Goal: Task Accomplishment & Management: Manage account settings

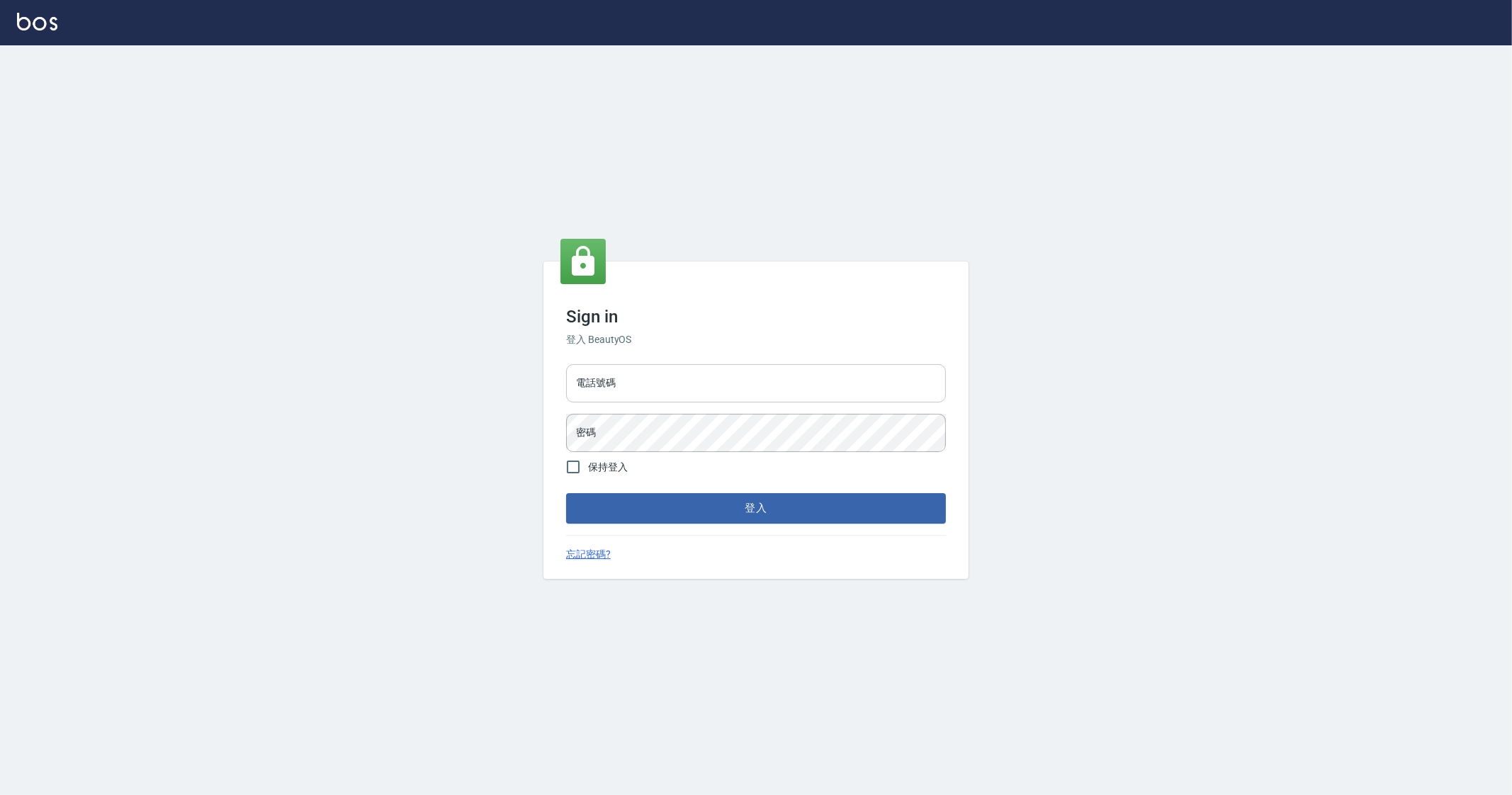
click at [672, 388] on input "電話號碼" at bounding box center [756, 383] width 380 height 38
type input "0912345"
click at [566, 493] on button "登入" at bounding box center [756, 507] width 380 height 29
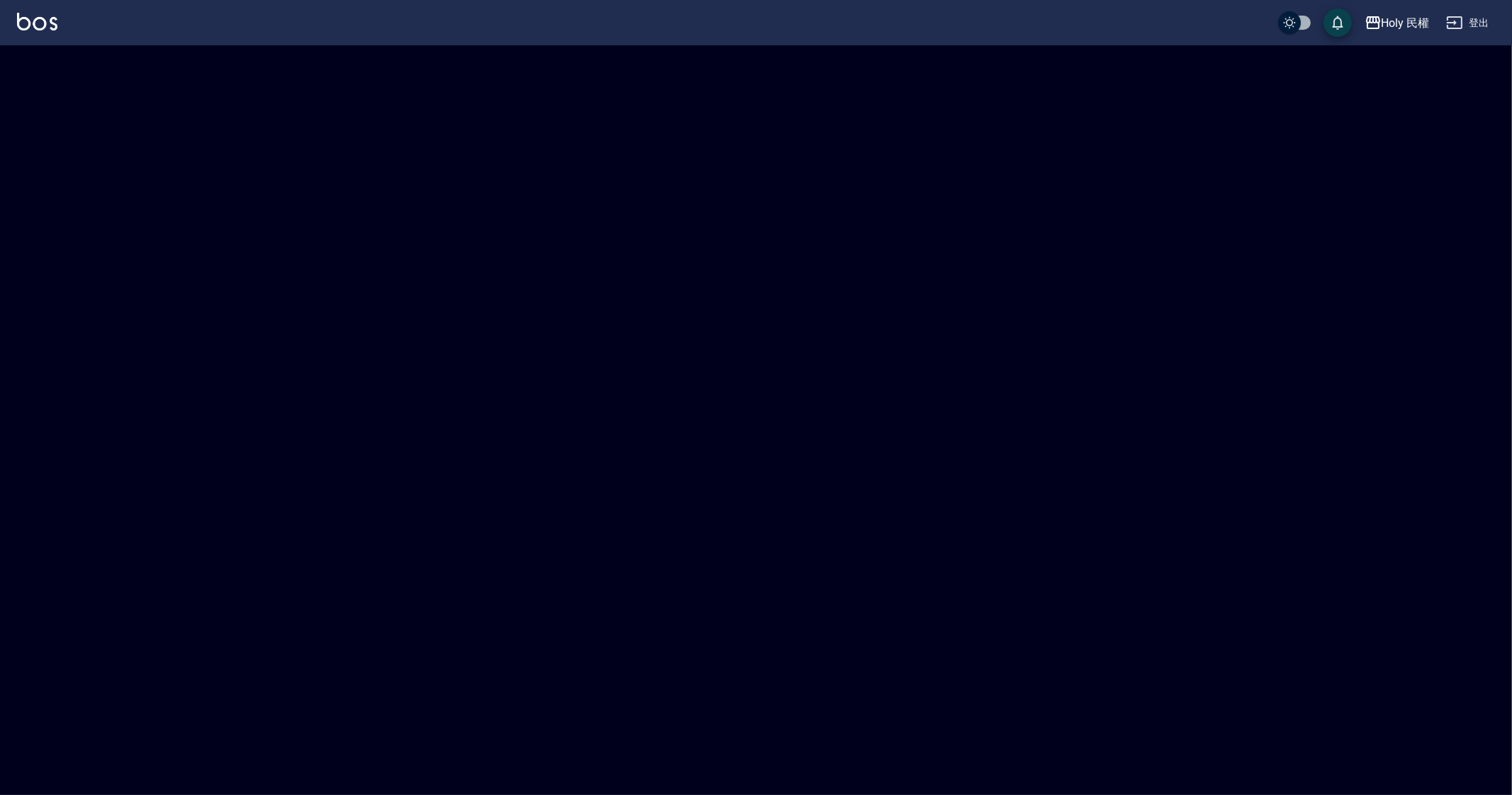
checkbox input "true"
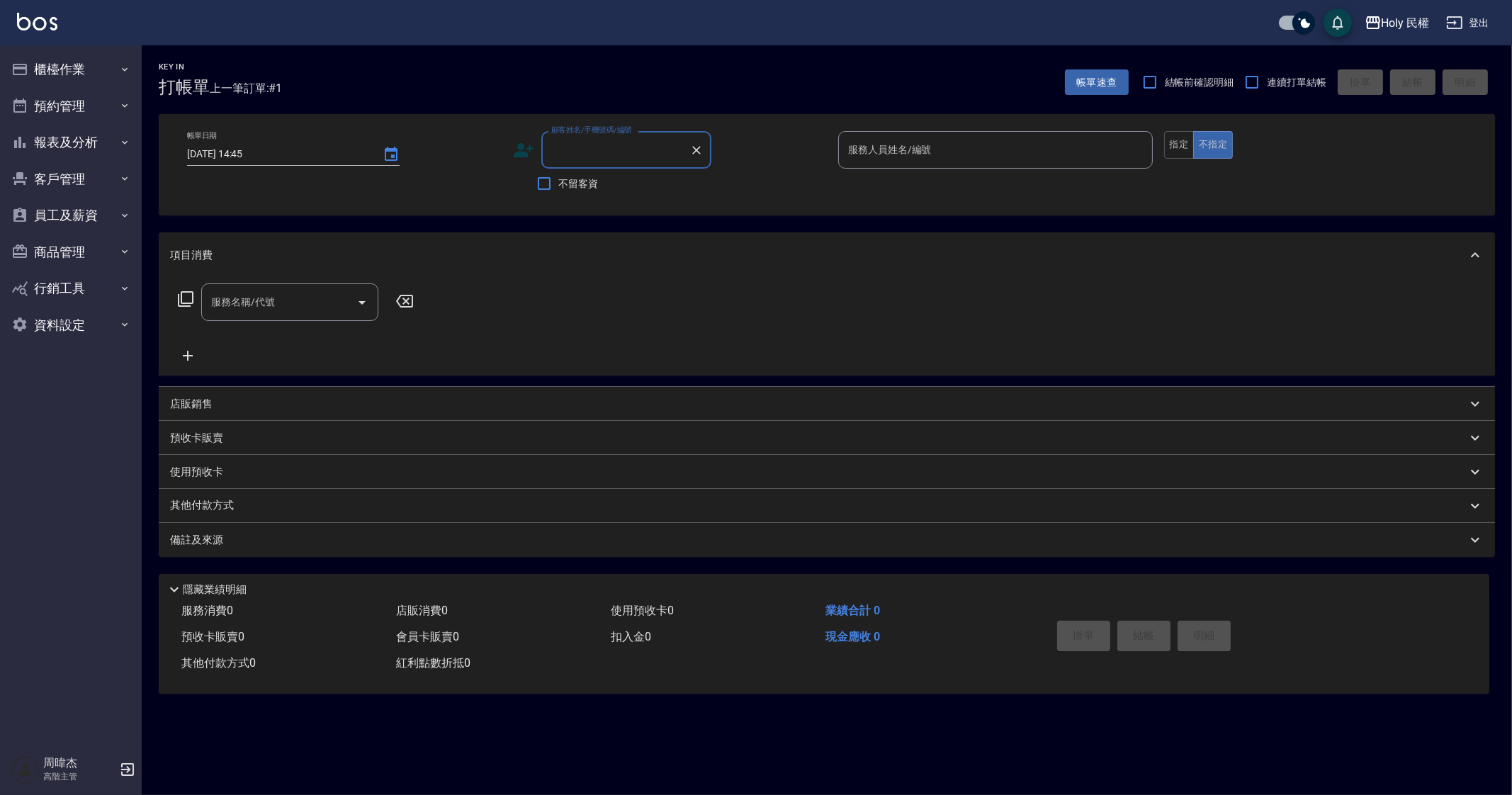
click at [718, 721] on div "Key In 打帳單 上一筆訂單:#1 帳單速查 結帳前確認明細 連續打單結帳 掛單 結帳 明細 帳單日期 2025/09/14 14:45 顧客姓名/手機號…" at bounding box center [756, 397] width 1512 height 795
click at [947, 690] on div "服務消費 0 店販消費 0 使用預收卡 0 業績合計 0 預收卡販賣 0 會員卡販賣 0 扣入金 0 現金應收 0 其他付款方式 0 紅利點數折抵 0 掛單 …" at bounding box center [824, 645] width 1330 height 96
click at [107, 73] on button "櫃檯作業" at bounding box center [70, 69] width 130 height 37
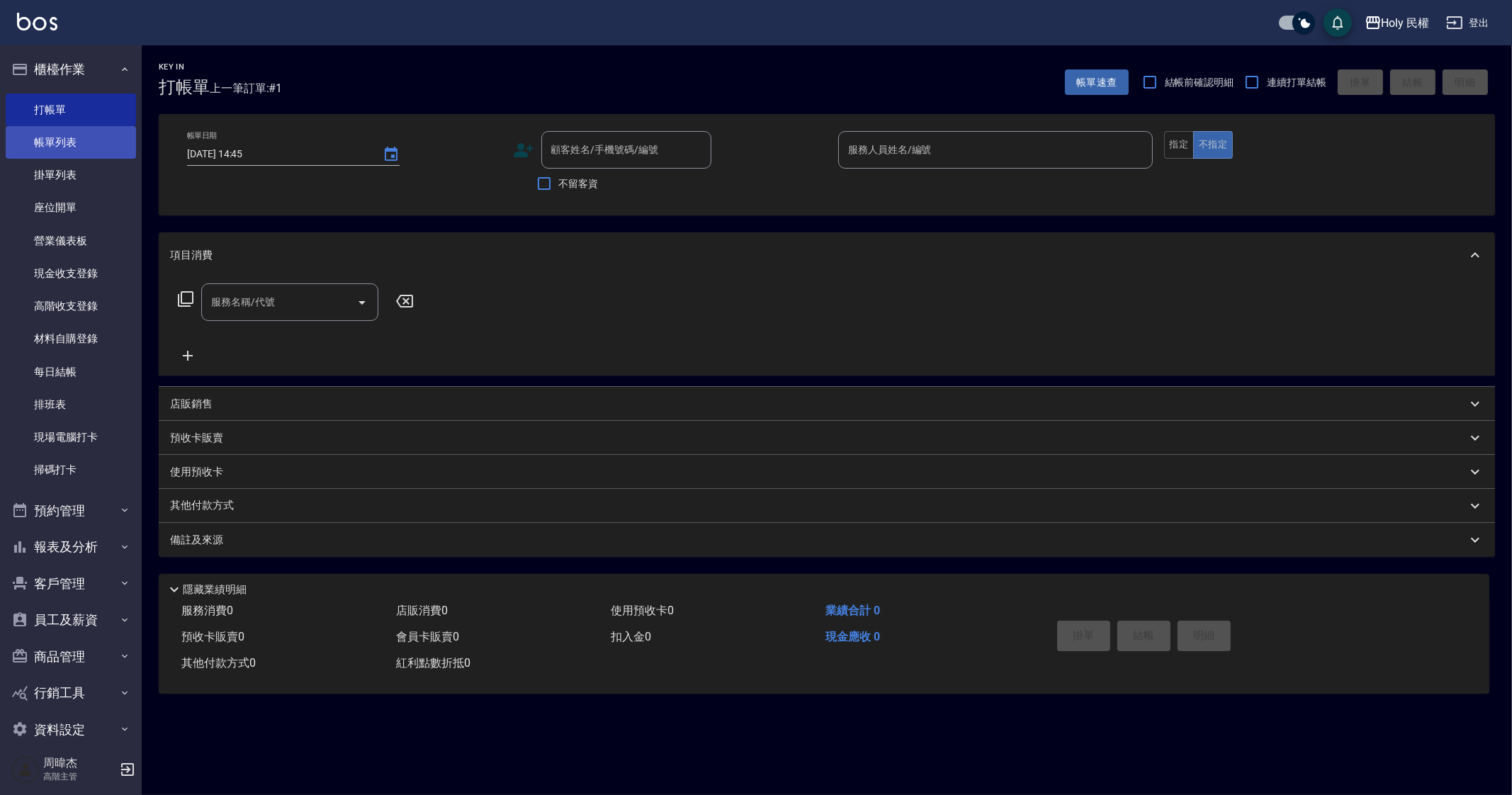
click at [106, 136] on link "帳單列表" at bounding box center [70, 142] width 130 height 32
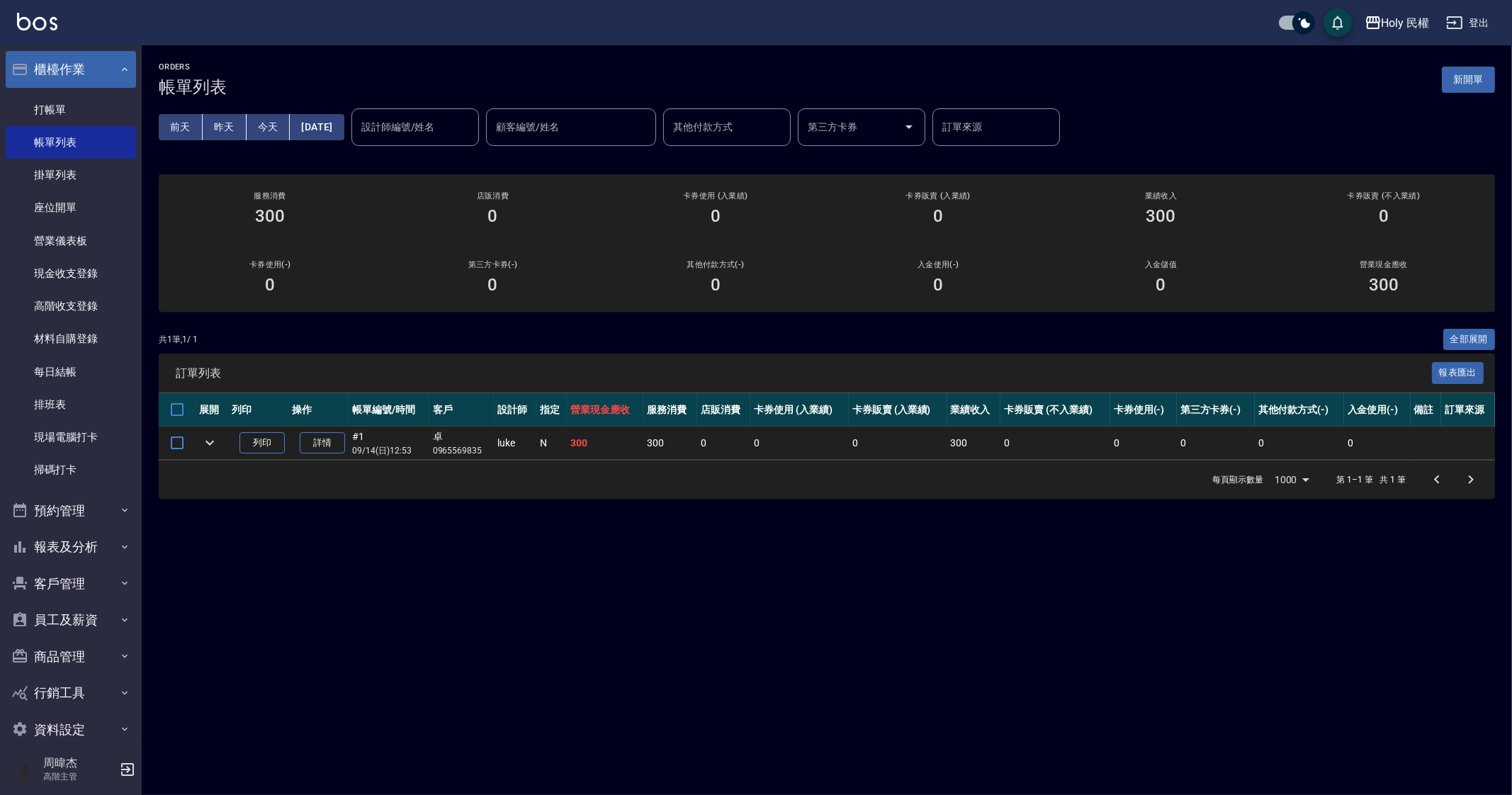
click at [93, 74] on button "櫃檯作業" at bounding box center [70, 69] width 130 height 37
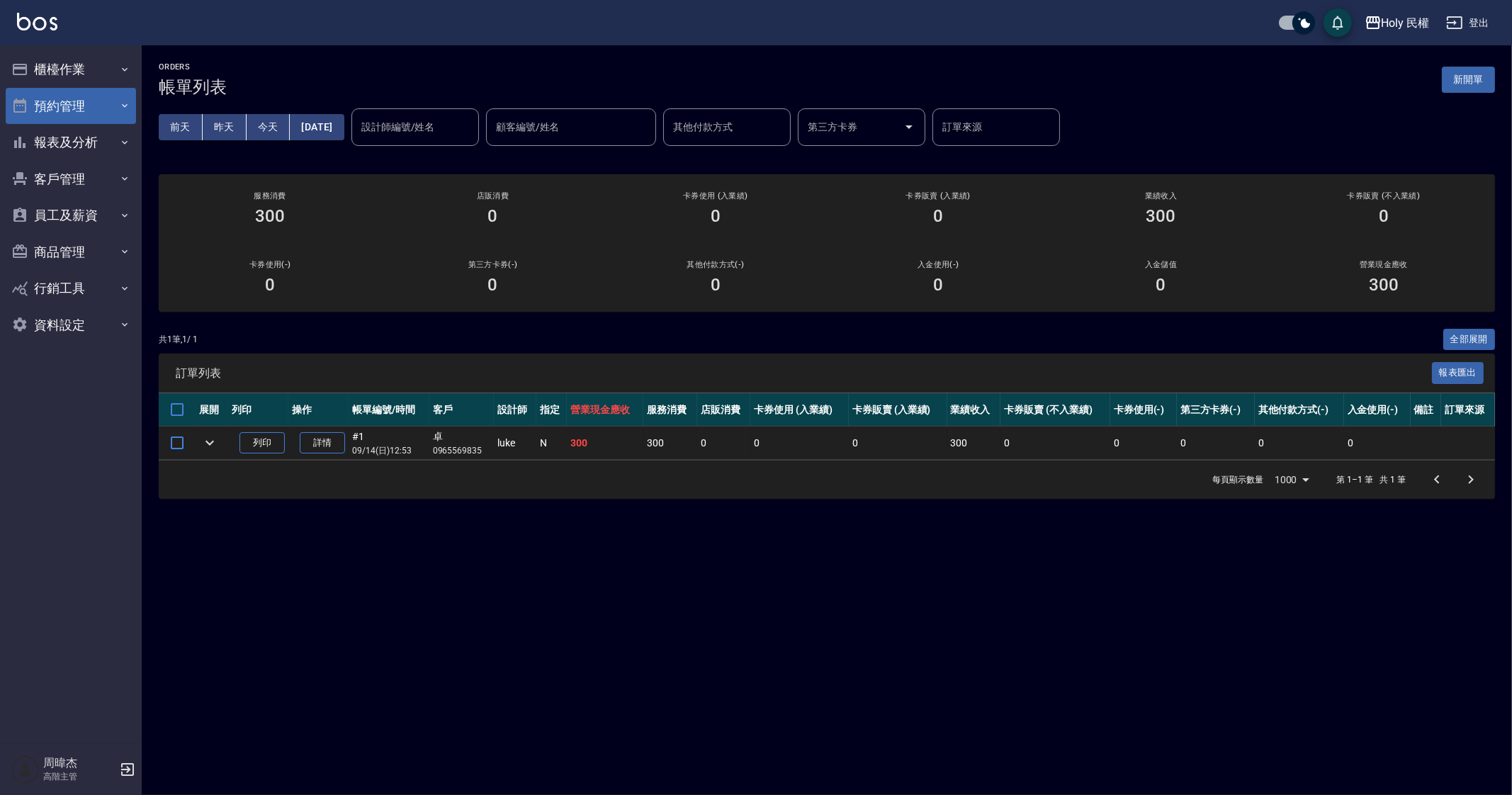
click at [85, 101] on button "預約管理" at bounding box center [70, 106] width 130 height 37
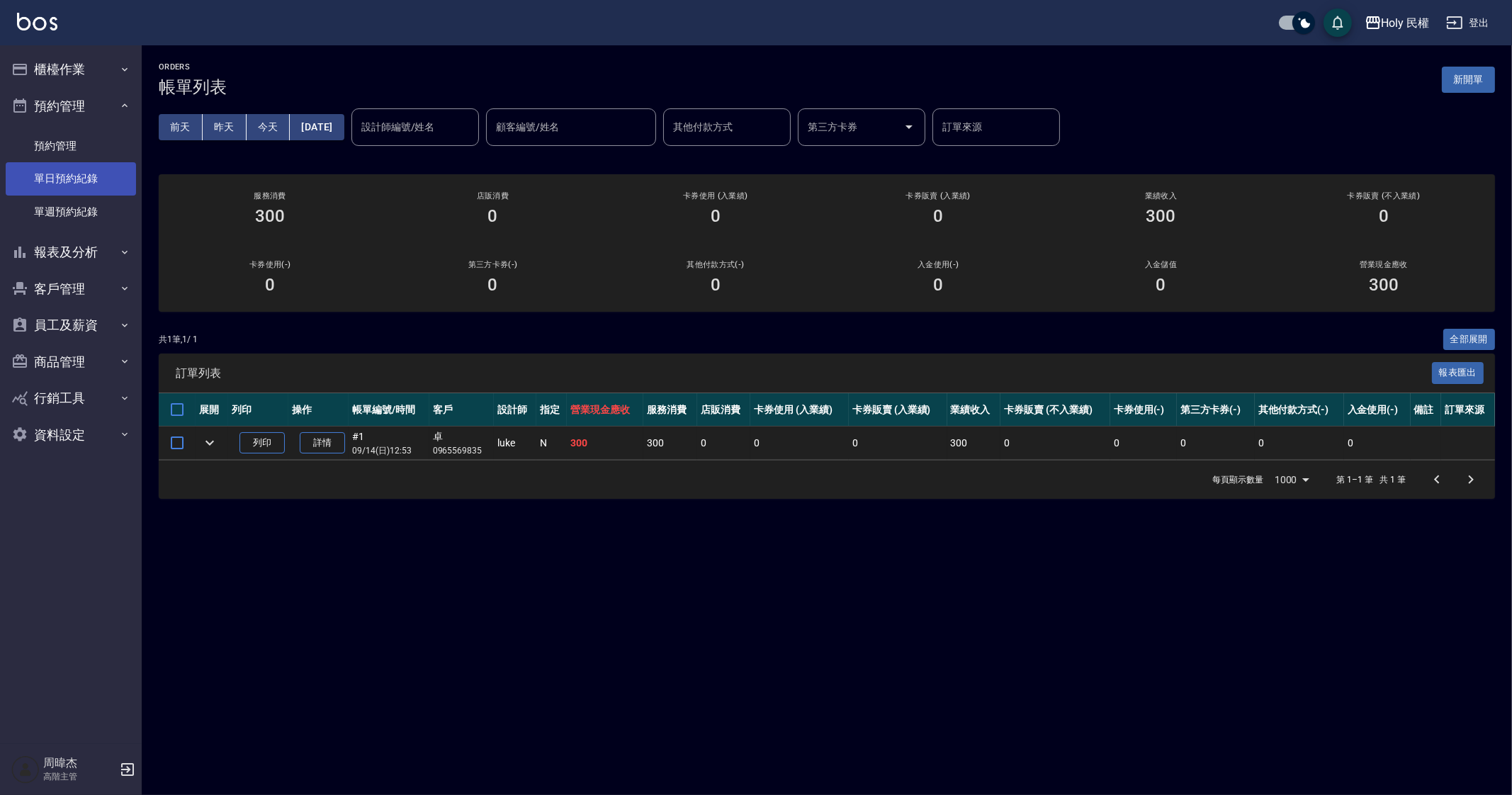
click at [82, 182] on link "單日預約紀錄" at bounding box center [70, 178] width 130 height 32
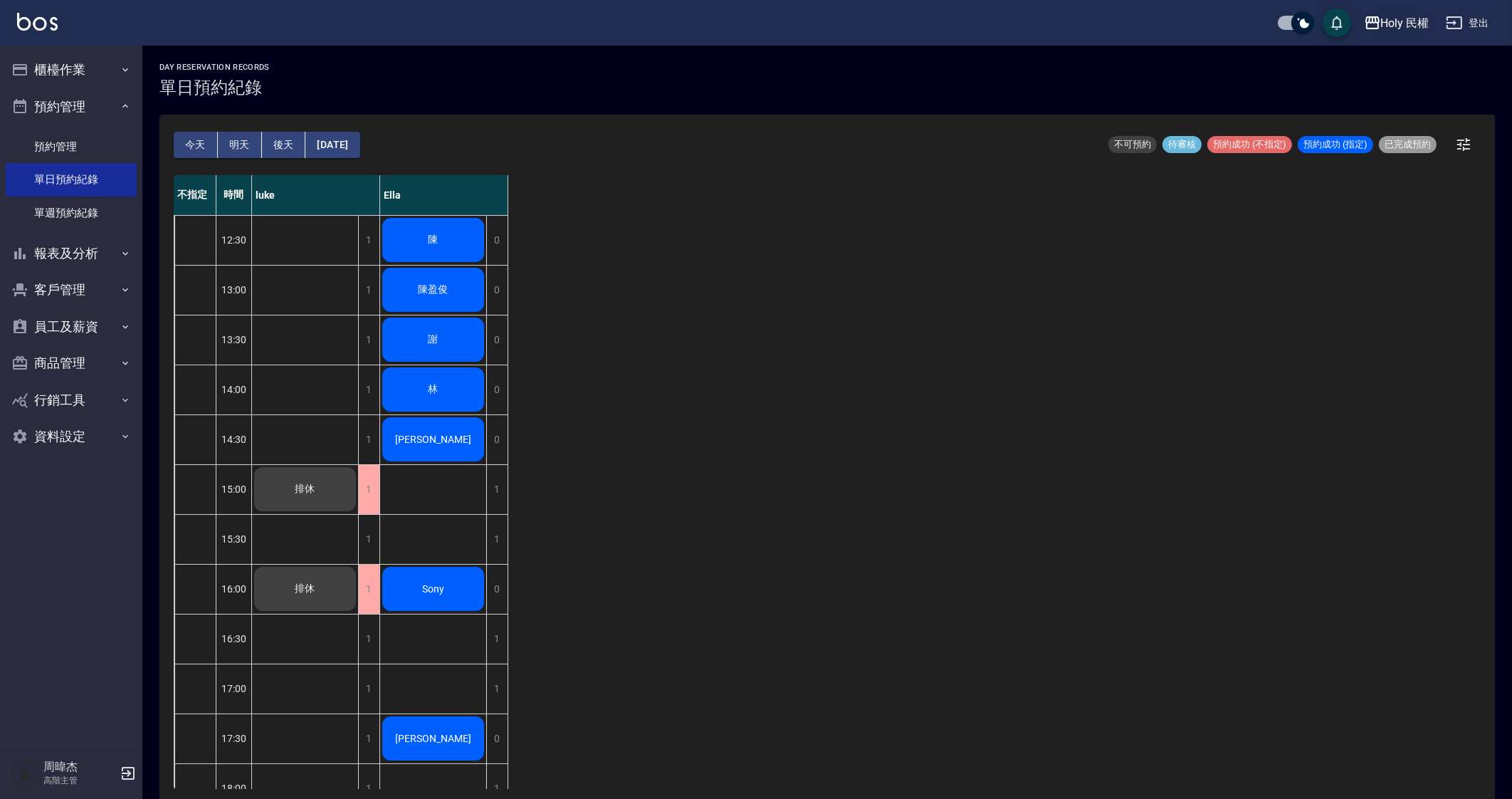
click at [1414, 26] on div "Holy 民權" at bounding box center [1404, 23] width 48 height 18
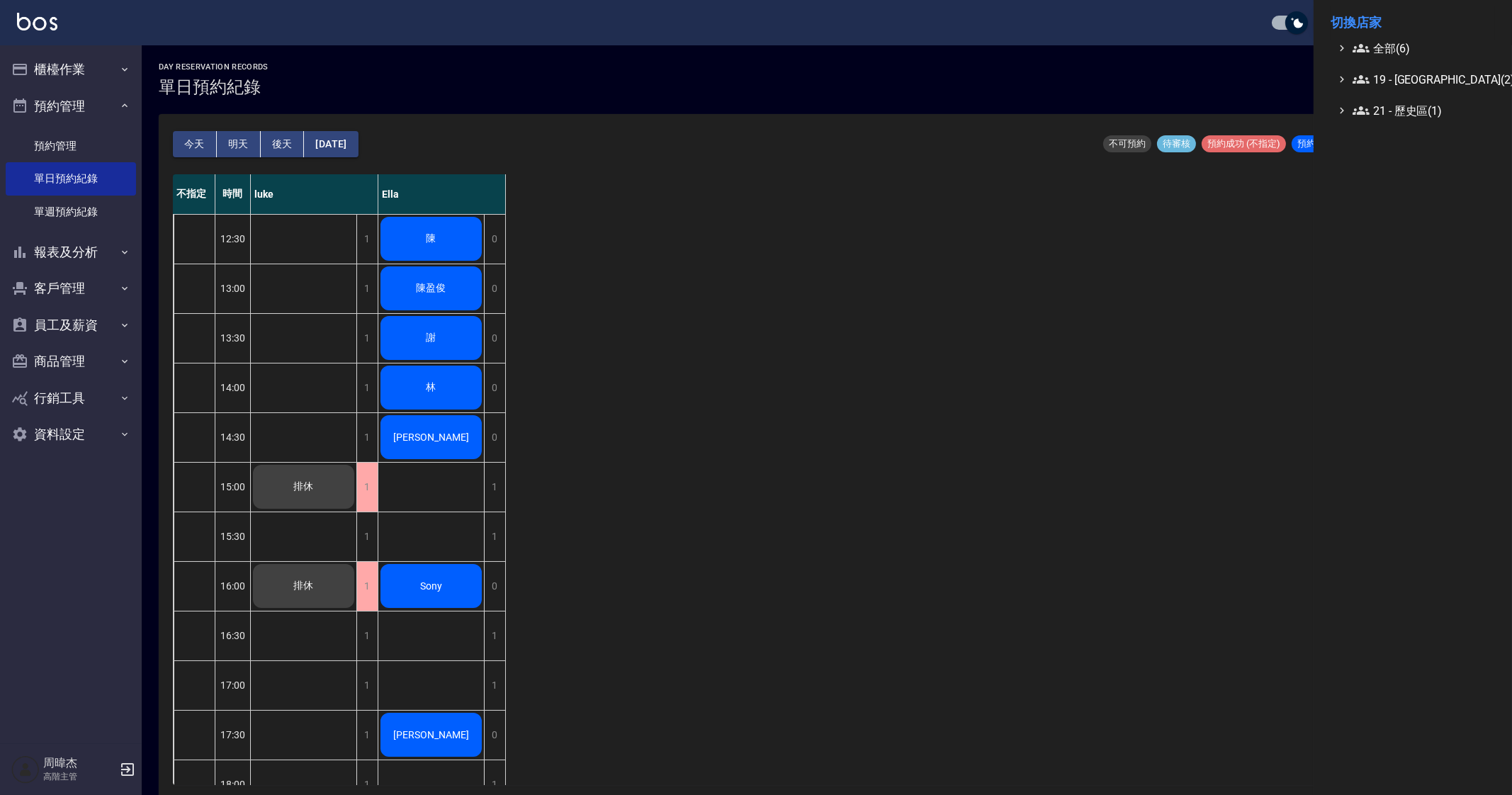
click at [1421, 60] on ul "全部(6) 19 - 新城區(2) 21 - 歷史區(1)" at bounding box center [1412, 79] width 164 height 79
click at [1433, 40] on span "全部(6)" at bounding box center [1421, 48] width 136 height 17
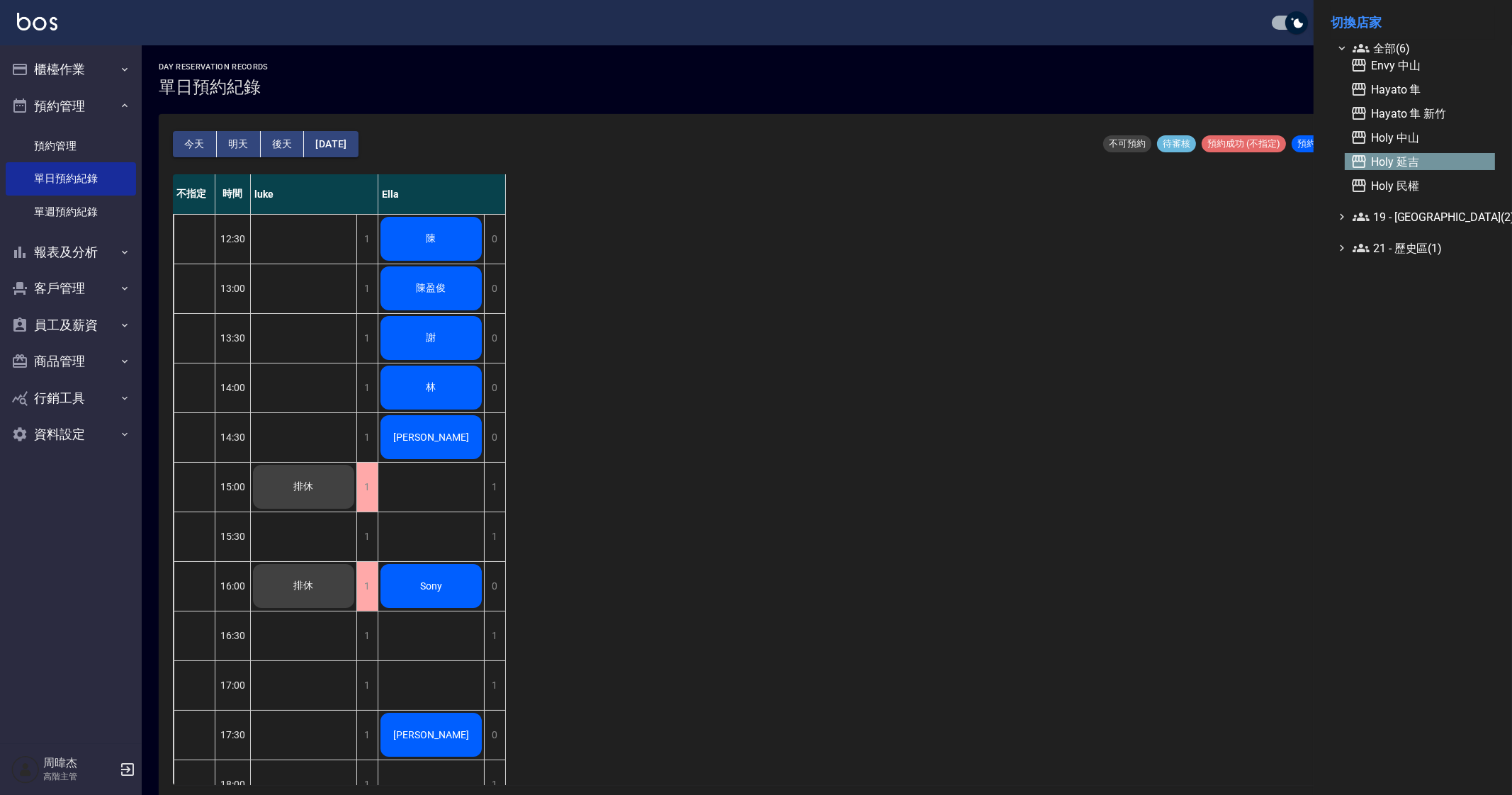
click at [1410, 163] on span "Holy 延吉" at bounding box center [1419, 162] width 139 height 17
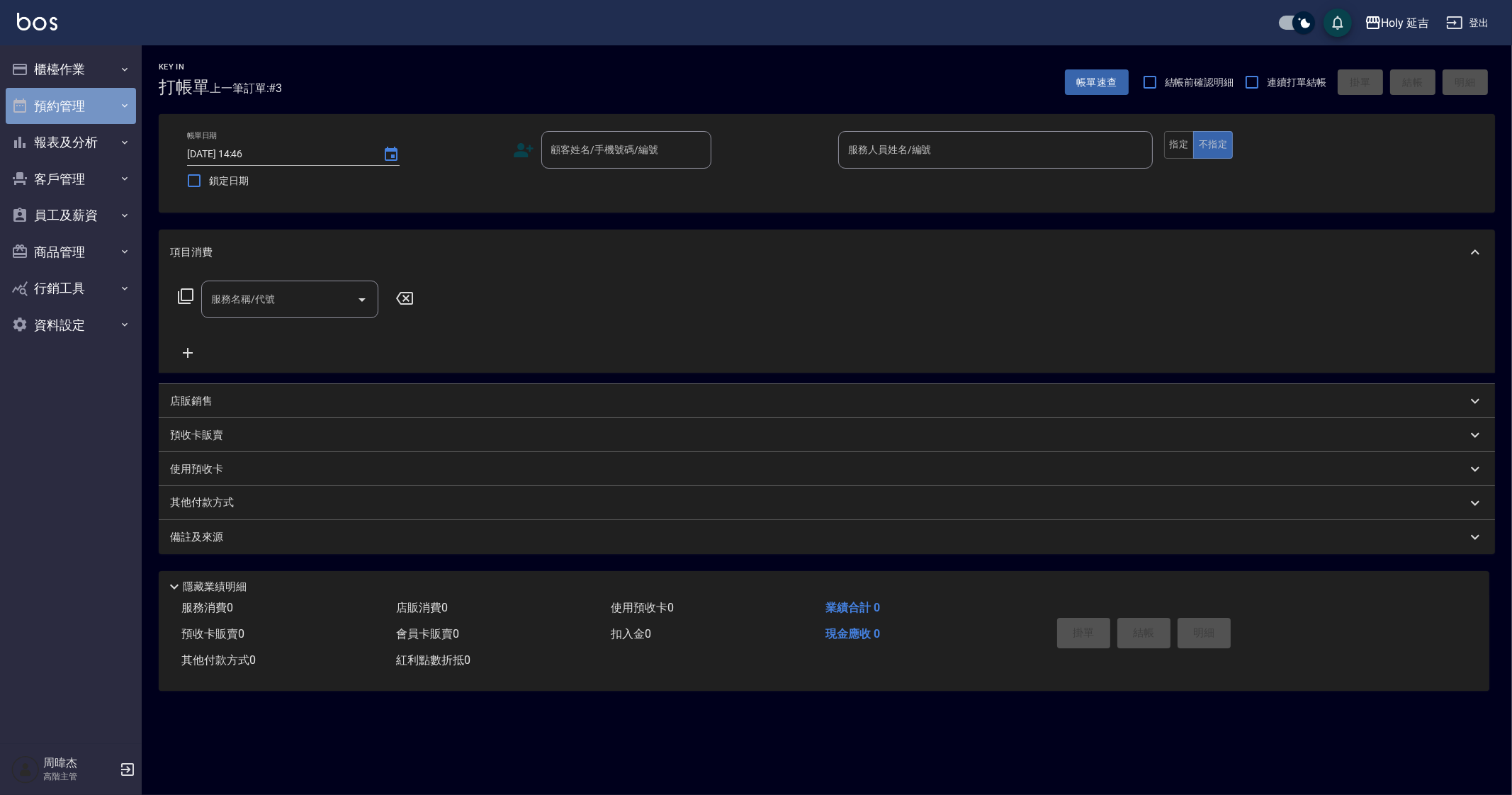
click at [90, 97] on button "預約管理" at bounding box center [70, 106] width 130 height 37
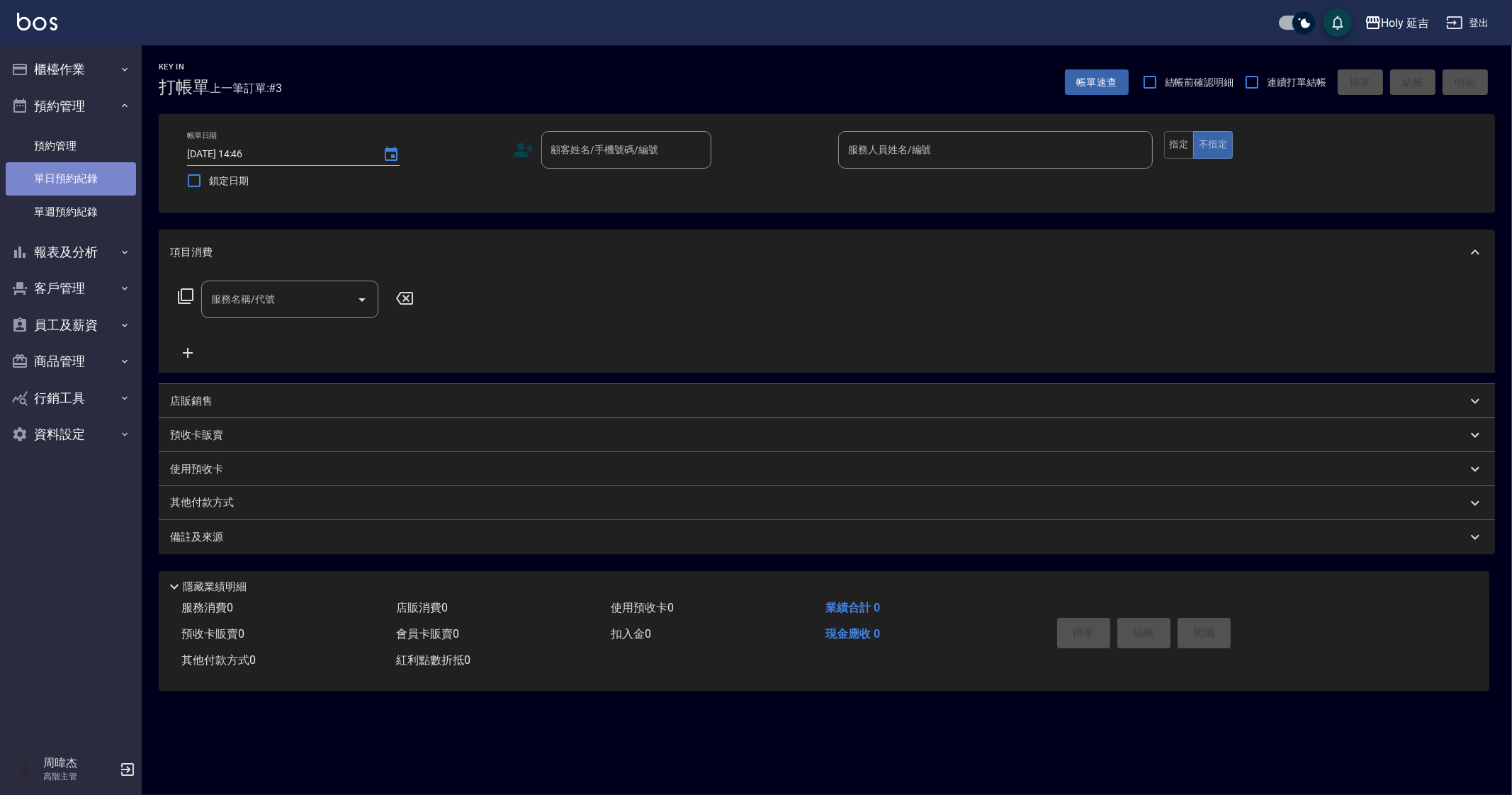
click at [86, 173] on link "單日預約紀錄" at bounding box center [70, 178] width 130 height 32
click at [772, 751] on div "Key In 打帳單 上一筆訂單:#3 帳單速查 結帳前確認明細 連續打單結帳 掛單 結帳 明細 帳單日期 [DATE] 14:50 鎖定日期 顧客姓名/手機…" at bounding box center [756, 397] width 1512 height 795
click at [594, 746] on div "Key In 打帳單 上一筆訂單:#3 帳單速查 結帳前確認明細 連續打單結帳 掛單 結帳 明細 帳單日期 [DATE] 14:50 鎖定日期 顧客姓名/手機…" at bounding box center [756, 397] width 1512 height 795
click at [73, 58] on button "櫃檯作業" at bounding box center [70, 69] width 130 height 37
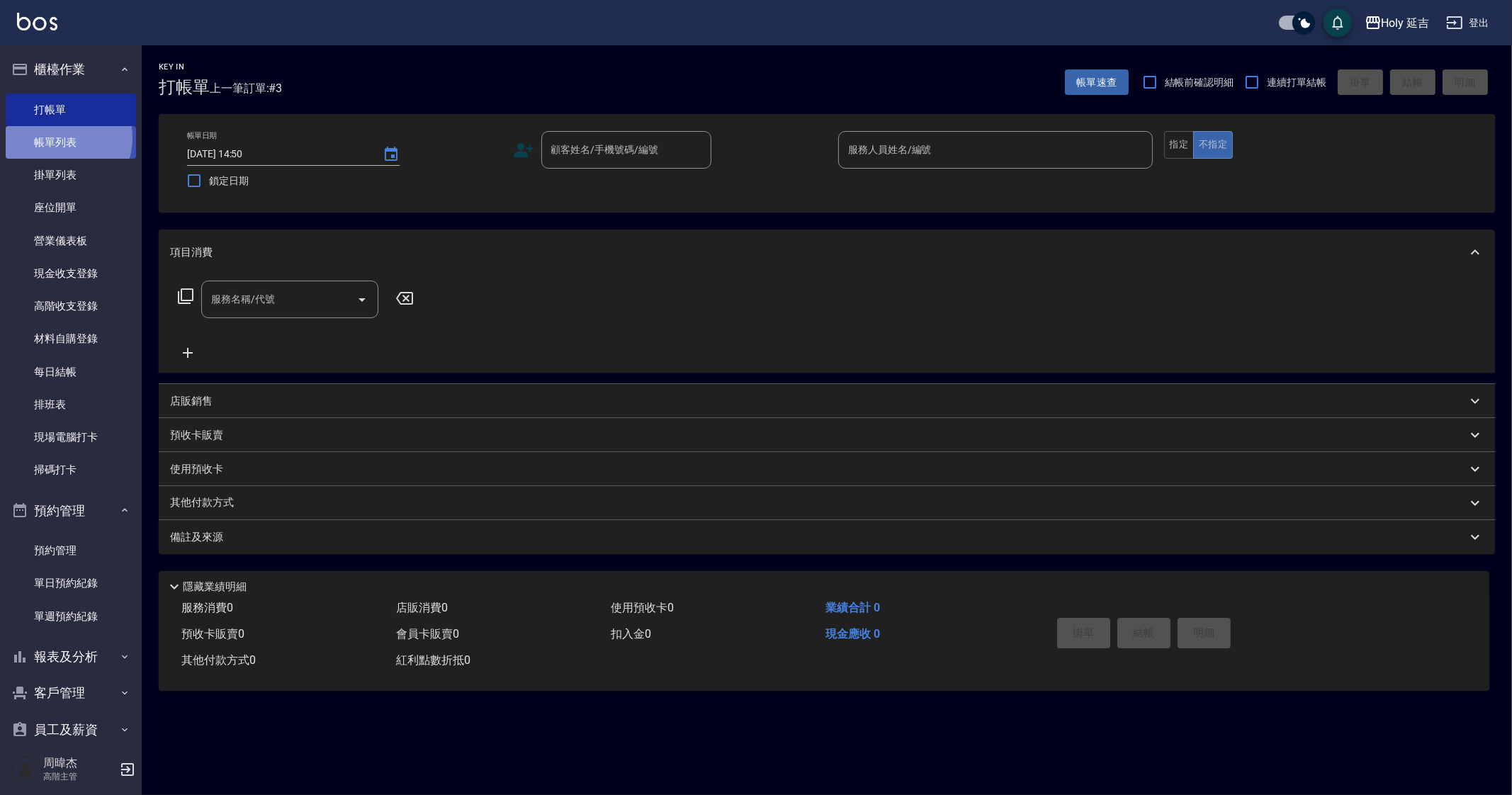
click at [60, 138] on link "帳單列表" at bounding box center [70, 142] width 130 height 32
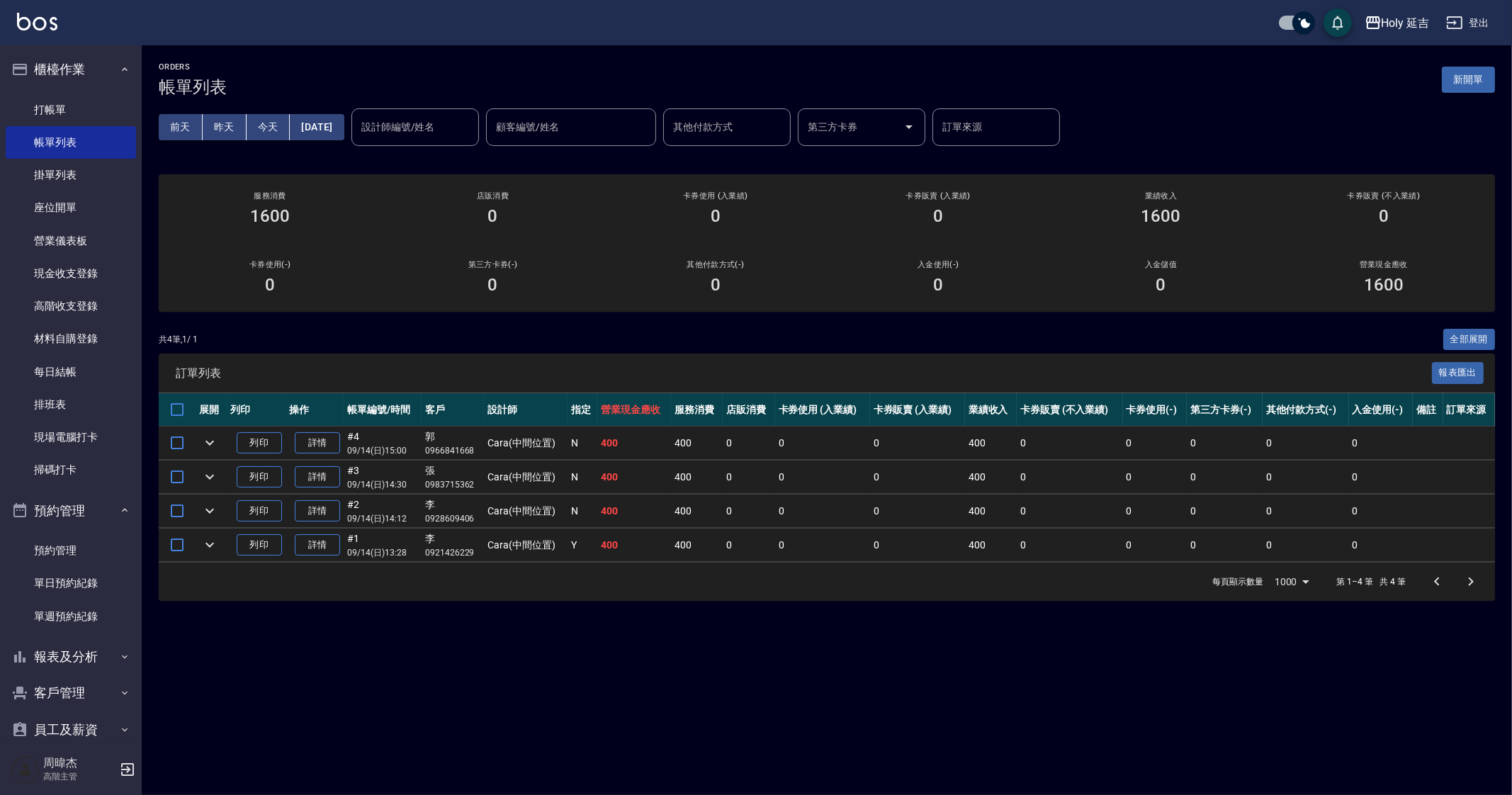
click at [631, 687] on div "ORDERS 帳單列表 新開單 [DATE] [DATE] [DATE] [DATE] 設計師編號/姓名 設計師編號/姓名 顧客編號/姓名 顧客編號/姓名 其…" at bounding box center [756, 397] width 1512 height 795
click at [642, 659] on div "ORDERS 帳單列表 新開單 [DATE] [DATE] [DATE] [DATE] 設計師編號/姓名 設計師編號/姓名 顧客編號/姓名 顧客編號/姓名 其…" at bounding box center [756, 397] width 1512 height 795
